Goal: Transaction & Acquisition: Download file/media

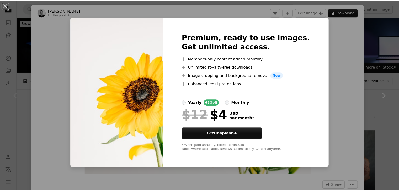
scroll to position [41, 0]
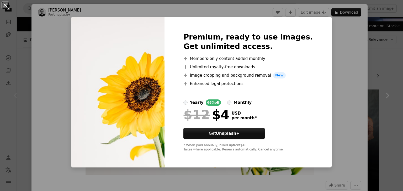
click at [2, 4] on button "An X shape" at bounding box center [5, 5] width 6 height 6
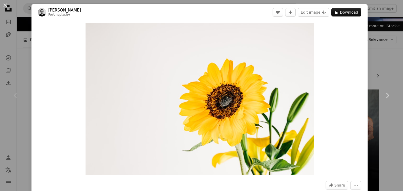
click at [2, 4] on button "An X shape" at bounding box center [5, 5] width 6 height 6
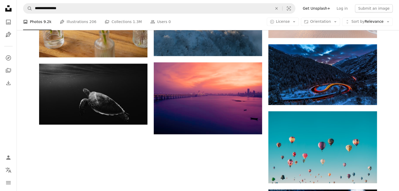
scroll to position [560, 0]
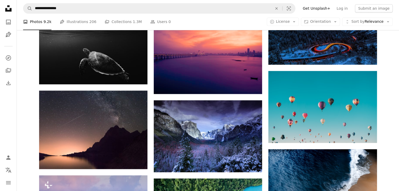
scroll to position [590, 0]
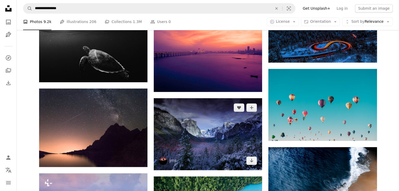
click at [217, 98] on img at bounding box center [208, 134] width 108 height 72
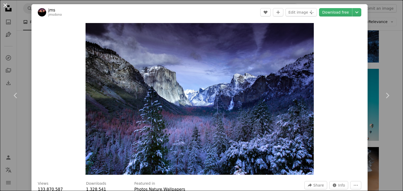
click at [6, 6] on button "An X shape" at bounding box center [5, 5] width 6 height 6
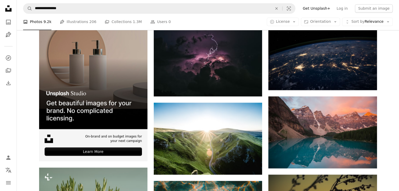
scroll to position [975, 0]
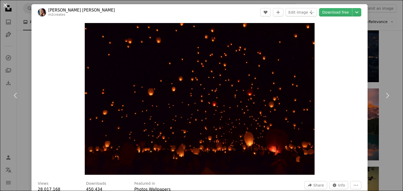
click at [4, 3] on button "An X shape" at bounding box center [5, 5] width 6 height 6
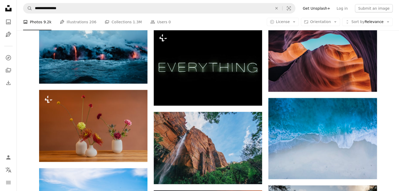
scroll to position [1289, 0]
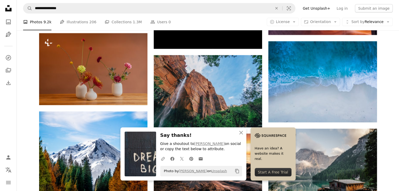
scroll to position [1342, 0]
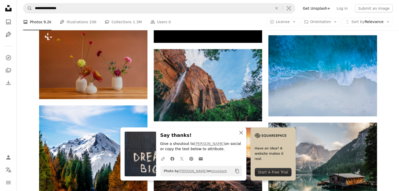
click at [244, 132] on icon "An X shape" at bounding box center [241, 133] width 6 height 6
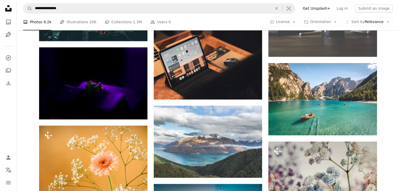
scroll to position [2255, 0]
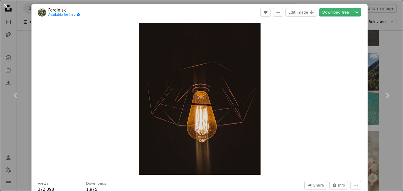
click at [7, 4] on button "An X shape" at bounding box center [5, 5] width 6 height 6
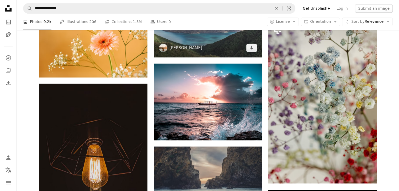
scroll to position [2381, 0]
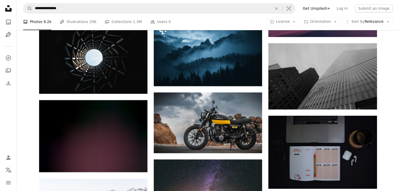
scroll to position [2653, 0]
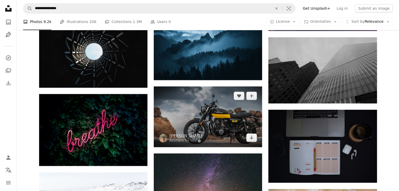
click at [217, 87] on img at bounding box center [208, 117] width 108 height 61
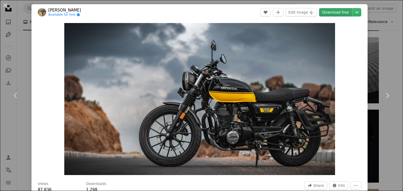
click at [328, 14] on link "Download free" at bounding box center [335, 12] width 33 height 8
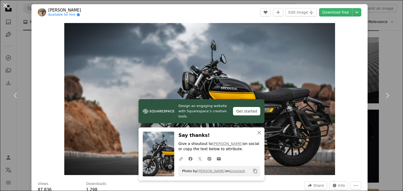
click at [6, 6] on button "An X shape" at bounding box center [5, 5] width 6 height 6
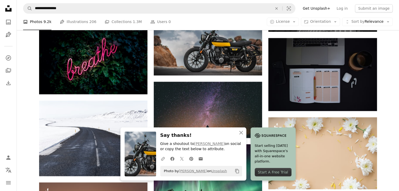
scroll to position [2737, 0]
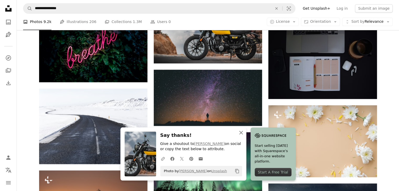
click at [244, 132] on icon "An X shape" at bounding box center [241, 133] width 6 height 6
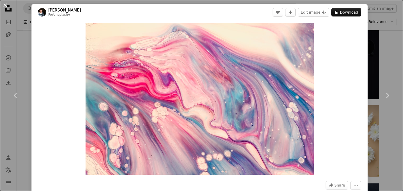
click at [4, 7] on button "An X shape" at bounding box center [5, 5] width 6 height 6
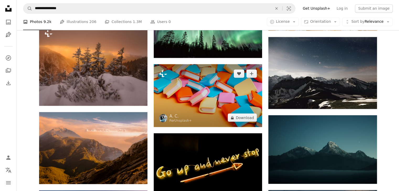
scroll to position [2895, 0]
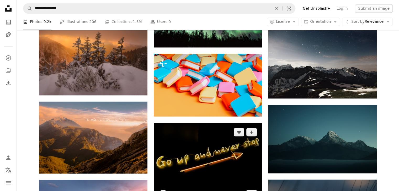
click at [232, 124] on img at bounding box center [208, 163] width 108 height 81
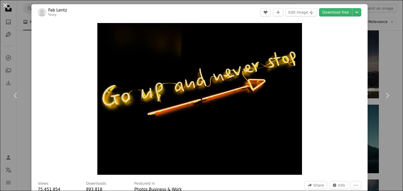
click at [5, 3] on button "An X shape" at bounding box center [5, 5] width 6 height 6
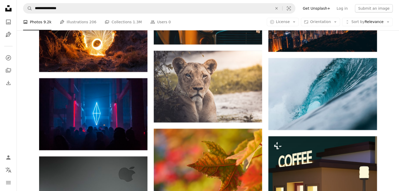
scroll to position [3871, 0]
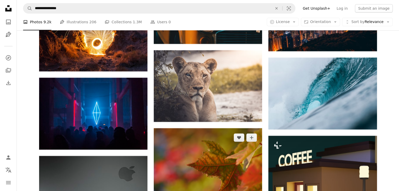
click at [210, 129] on img at bounding box center [208, 169] width 108 height 81
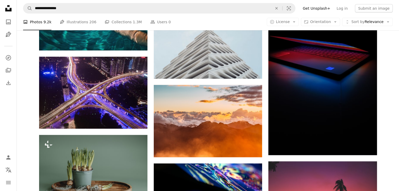
scroll to position [5434, 0]
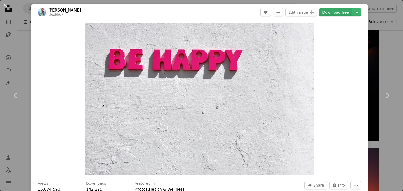
click at [335, 12] on link "Download free" at bounding box center [335, 12] width 33 height 8
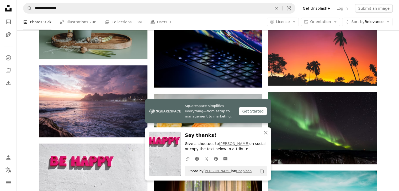
scroll to position [5570, 0]
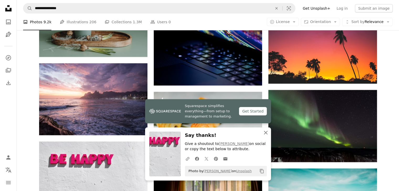
click at [264, 134] on icon "button" at bounding box center [266, 133] width 4 height 4
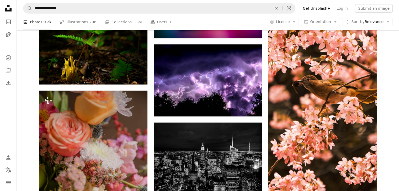
scroll to position [13555, 0]
